Goal: Task Accomplishment & Management: Manage account settings

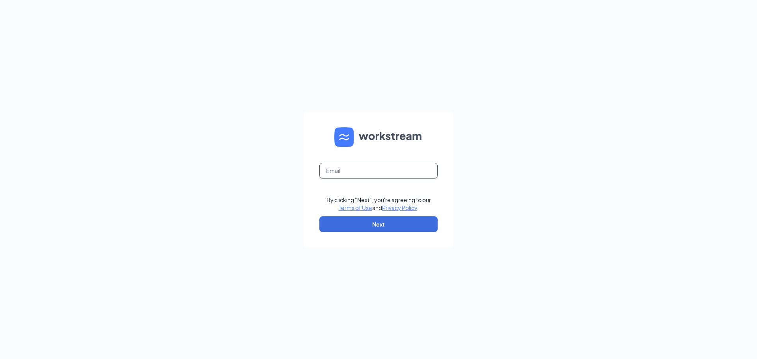
click at [383, 174] on input "text" at bounding box center [379, 171] width 118 height 16
type input "anthony.vollmer@runza.com"
click at [377, 224] on button "Next" at bounding box center [379, 225] width 118 height 16
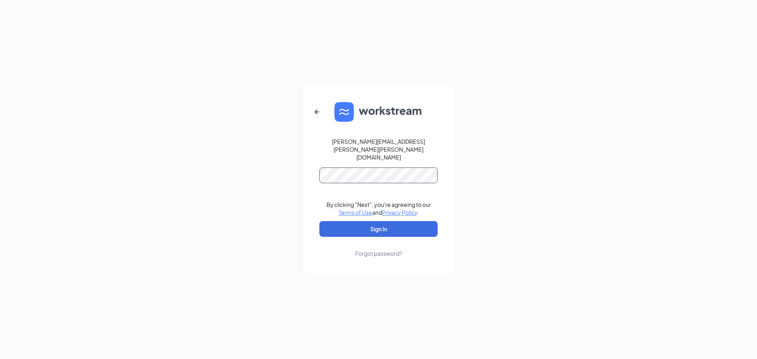
click at [320, 221] on button "Sign In" at bounding box center [379, 229] width 118 height 16
click at [373, 221] on button "Sign In" at bounding box center [379, 229] width 118 height 16
click at [312, 174] on form "anthony.vollmer@runza.com Credential mismatches. By clicking "Next", you're agr…" at bounding box center [379, 179] width 150 height 187
click at [320, 221] on button "Sign In" at bounding box center [379, 229] width 118 height 16
click at [294, 177] on div "anthony.vollmer@runza.com Credential mismatches. By clicking "Next", you're agr…" at bounding box center [378, 179] width 757 height 359
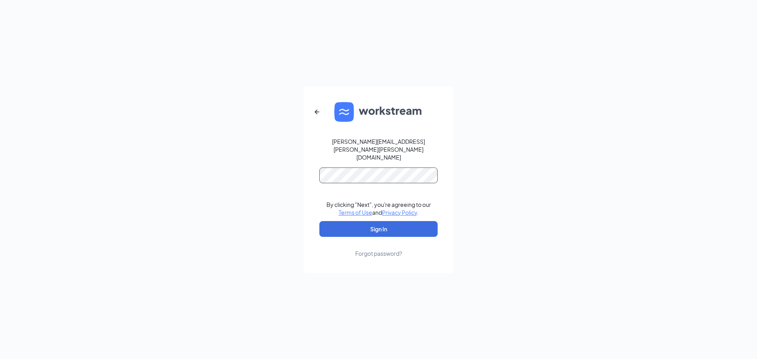
click at [320, 221] on button "Sign In" at bounding box center [379, 229] width 118 height 16
click at [296, 170] on div "anthony.vollmer@runza.com Credential mismatches. By clicking "Next", you're agr…" at bounding box center [378, 179] width 757 height 359
click at [320, 221] on button "Sign In" at bounding box center [379, 229] width 118 height 16
click at [295, 167] on div "anthony.vollmer@runza.com Credential mismatches. By clicking "Next", you're agr…" at bounding box center [378, 179] width 757 height 359
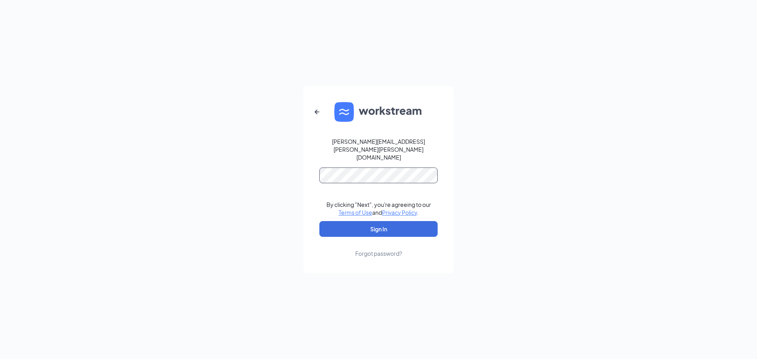
click at [320, 221] on button "Sign In" at bounding box center [379, 229] width 118 height 16
click at [293, 168] on div "anthony.vollmer@runza.com Credential mismatches. By clicking "Next", you're agr…" at bounding box center [378, 179] width 757 height 359
click at [320, 221] on button "Sign In" at bounding box center [379, 229] width 118 height 16
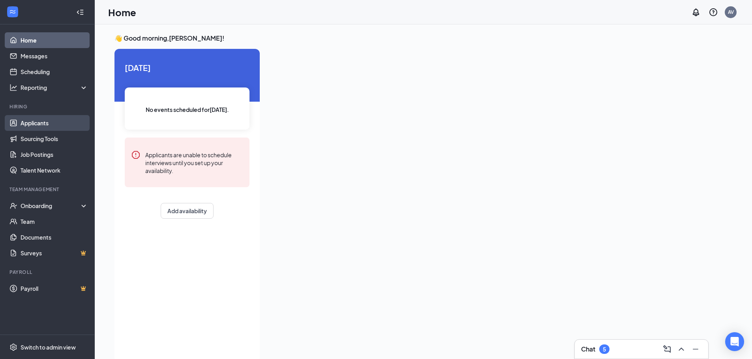
click at [41, 123] on link "Applicants" at bounding box center [54, 123] width 67 height 16
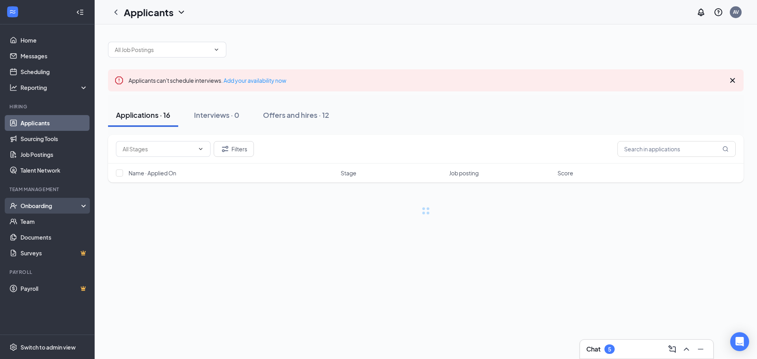
click at [42, 205] on div "Onboarding" at bounding box center [51, 206] width 61 height 8
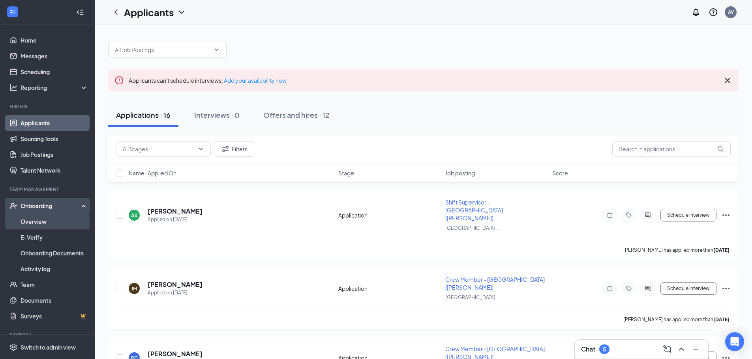
click at [45, 220] on link "Overview" at bounding box center [54, 222] width 67 height 16
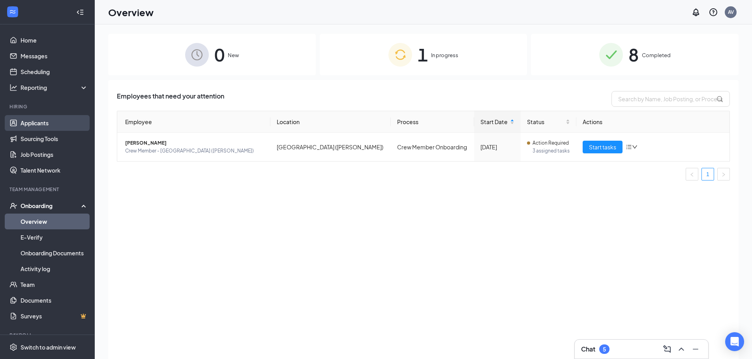
click at [37, 125] on link "Applicants" at bounding box center [54, 123] width 67 height 16
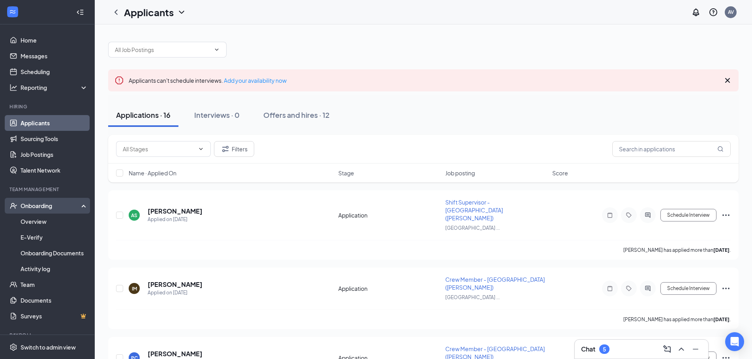
click at [39, 209] on div "Onboarding" at bounding box center [51, 206] width 61 height 8
click at [39, 219] on link "Overview" at bounding box center [54, 222] width 67 height 16
